Goal: Check status: Check status

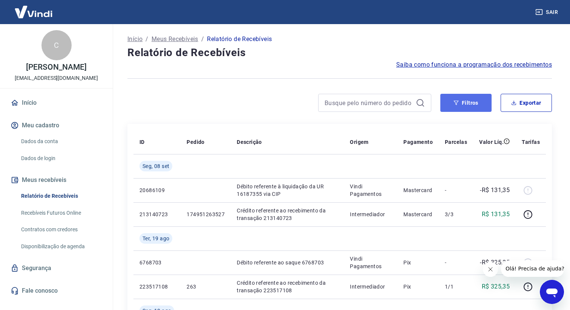
click at [453, 106] on button "Filtros" at bounding box center [465, 103] width 51 height 18
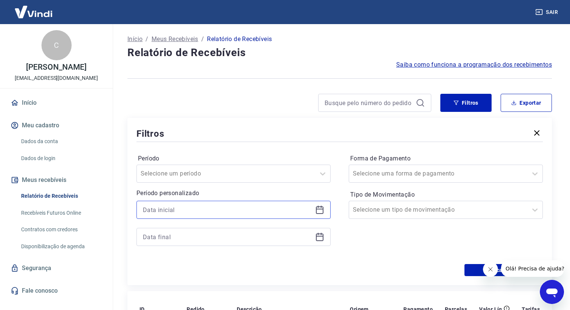
click at [246, 210] on input at bounding box center [227, 209] width 169 height 11
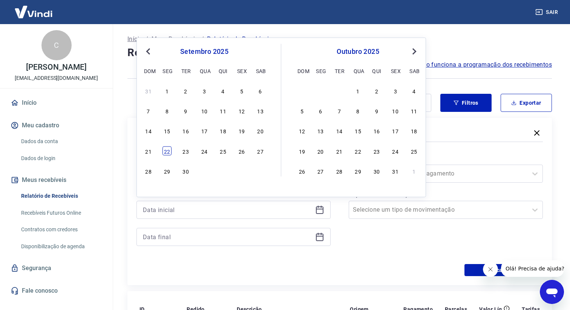
click at [167, 150] on div "22" at bounding box center [166, 150] width 9 height 9
type input "22/09/2025"
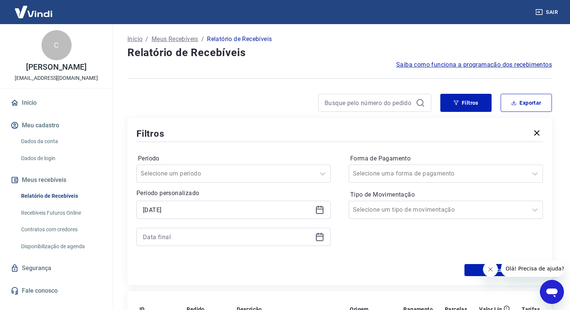
click at [249, 246] on div at bounding box center [233, 237] width 194 height 18
click at [259, 238] on input at bounding box center [227, 236] width 169 height 11
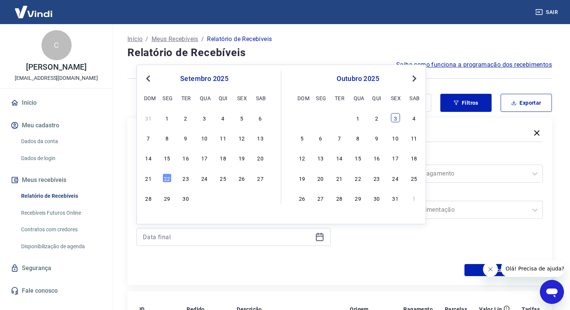
click at [395, 121] on div "3" at bounding box center [395, 117] width 9 height 9
type input "03/10/2025"
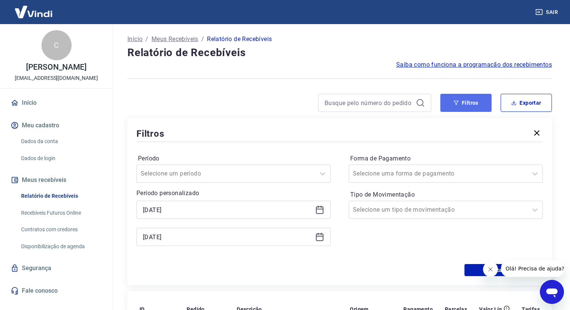
click at [462, 109] on button "Filtros" at bounding box center [465, 103] width 51 height 18
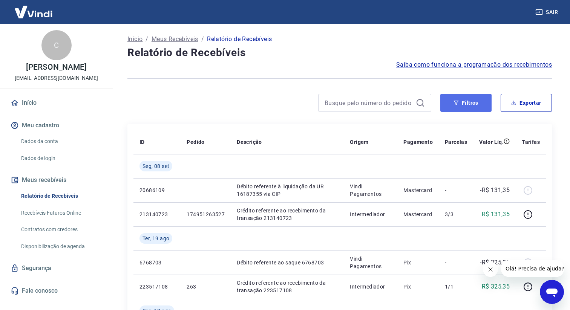
click at [472, 95] on button "Filtros" at bounding box center [465, 103] width 51 height 18
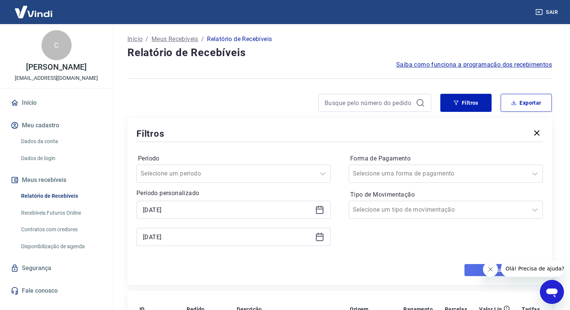
click at [468, 268] on button "Aplicar filtros" at bounding box center [503, 270] width 78 height 12
